Goal: Information Seeking & Learning: Learn about a topic

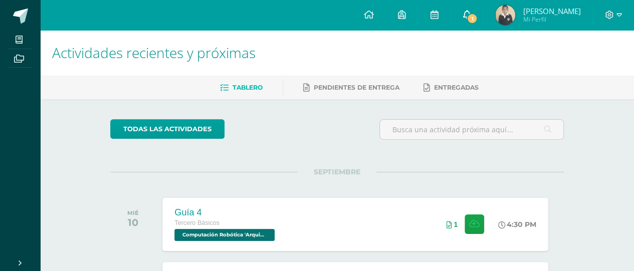
click at [470, 17] on icon at bounding box center [466, 14] width 8 height 9
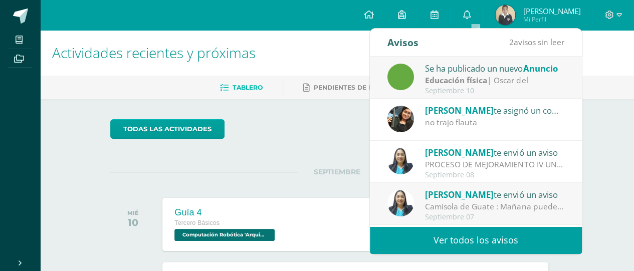
click at [469, 89] on div "Septiembre 10" at bounding box center [494, 91] width 139 height 9
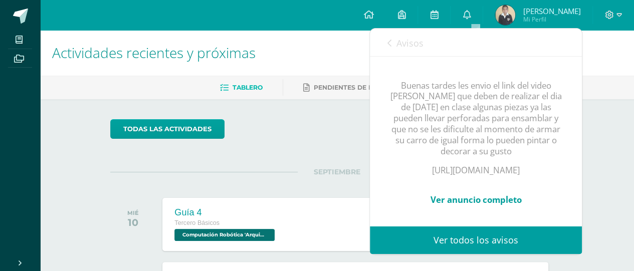
scroll to position [149, 0]
click at [471, 197] on link "Ver anuncio completo" at bounding box center [475, 200] width 91 height 12
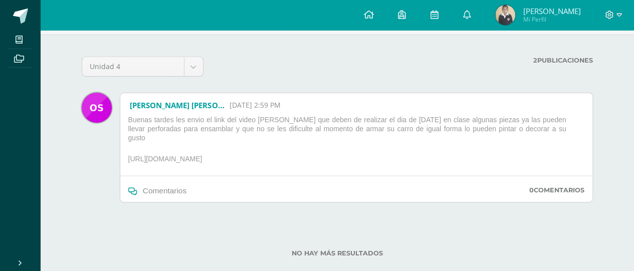
scroll to position [73, 0]
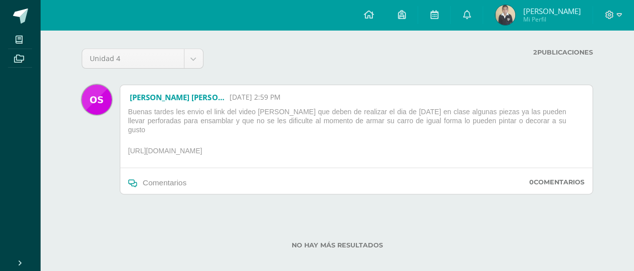
click at [254, 146] on p "[URL][DOMAIN_NAME]" at bounding box center [356, 152] width 464 height 13
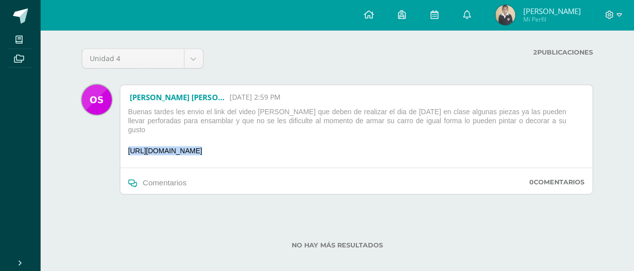
click at [254, 146] on p "[URL][DOMAIN_NAME]" at bounding box center [356, 152] width 464 height 13
copy div "[URL][DOMAIN_NAME]"
click at [470, 15] on icon at bounding box center [466, 14] width 8 height 9
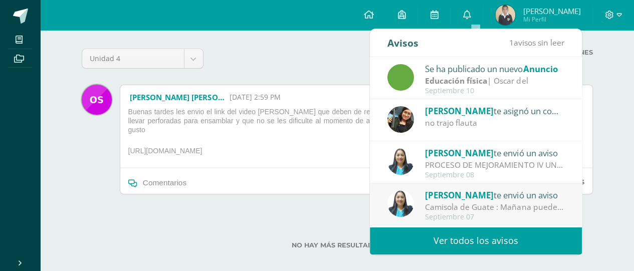
click at [464, 81] on strong "Educación física" at bounding box center [456, 80] width 62 height 11
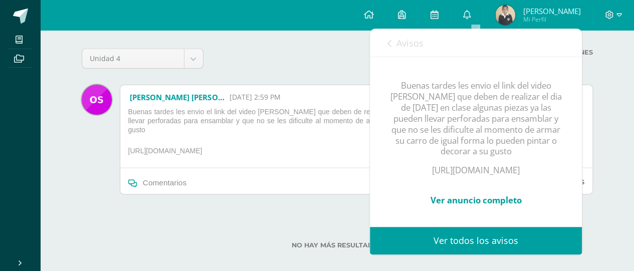
scroll to position [160, 0]
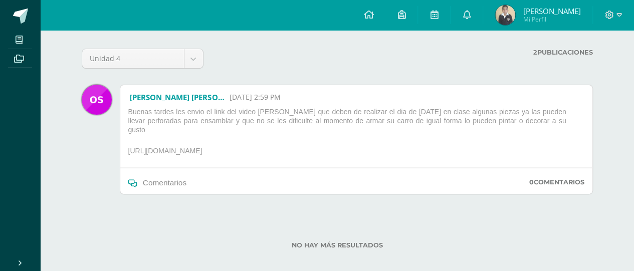
click at [264, 220] on div "No hay más resultados" at bounding box center [337, 237] width 511 height 47
click at [20, 15] on span at bounding box center [20, 16] width 15 height 15
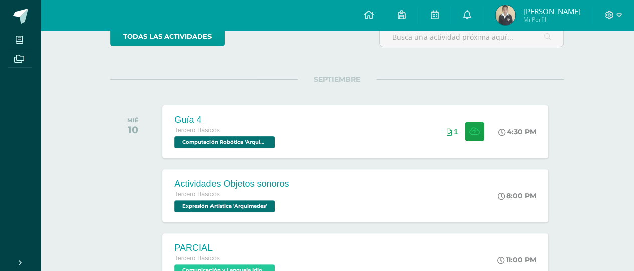
scroll to position [94, 0]
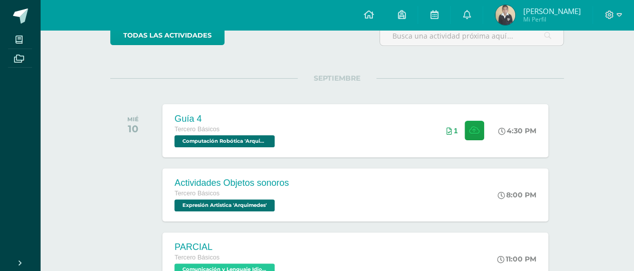
click at [304, 138] on div "Guía 4 Tercero Básicos Computación Robótica 'Arquimedes' 4:30 PM 1 Guía 4 Compu…" at bounding box center [354, 130] width 385 height 53
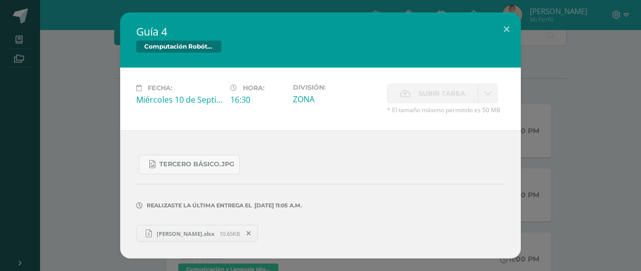
click at [83, 171] on div "Guía 4 Computación Robótica Fecha: Miércoles 10 de Septiembre Hora: 16:30 Divis…" at bounding box center [320, 136] width 633 height 246
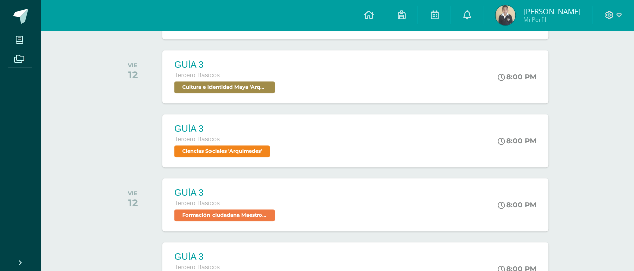
scroll to position [405, 0]
